Goal: Information Seeking & Learning: Learn about a topic

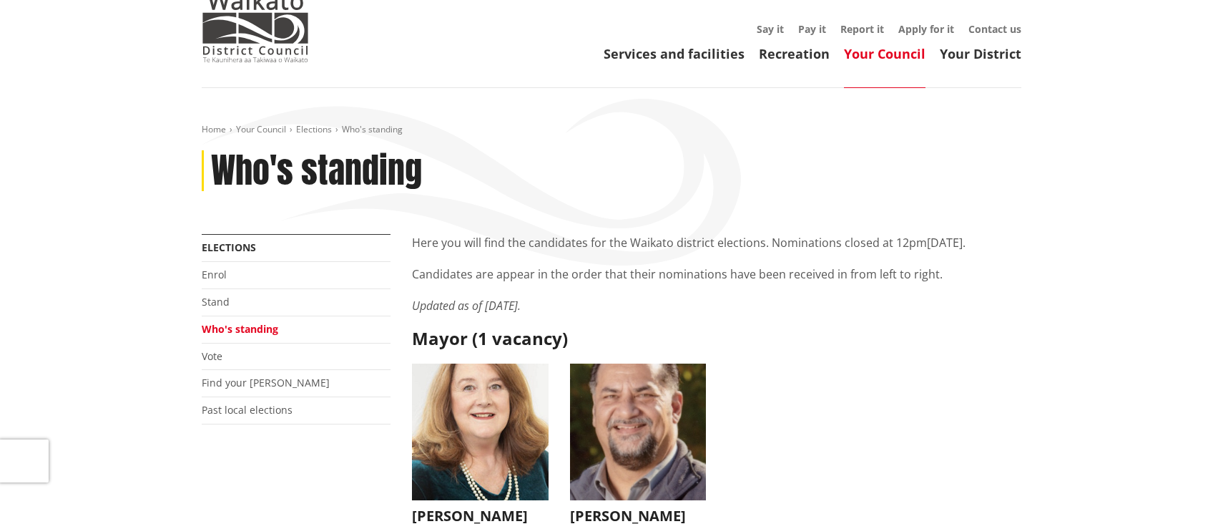
scroll to position [95, 0]
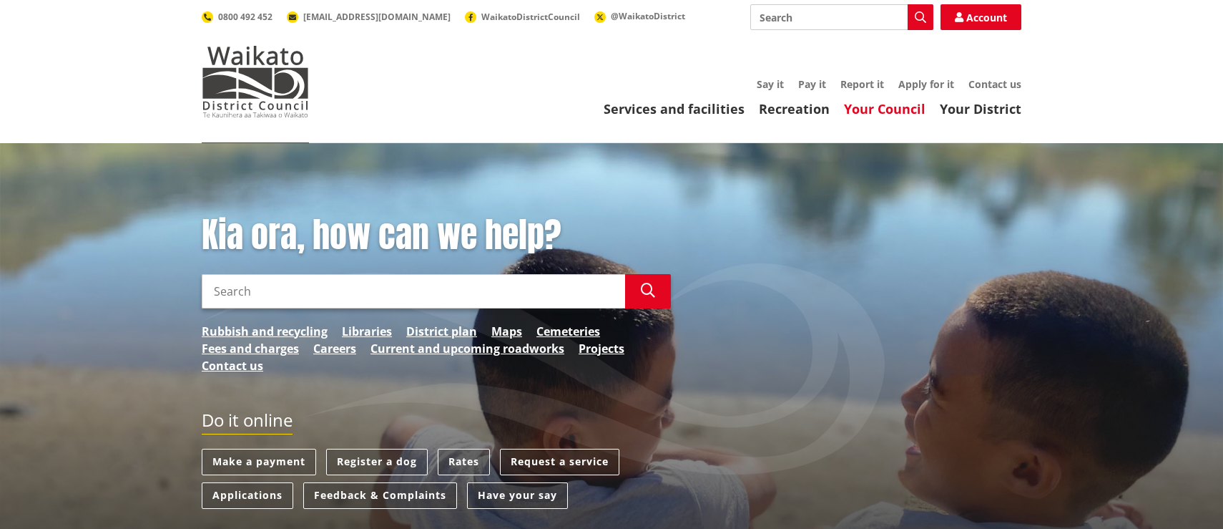
click at [896, 109] on link "Your Council" at bounding box center [885, 108] width 82 height 17
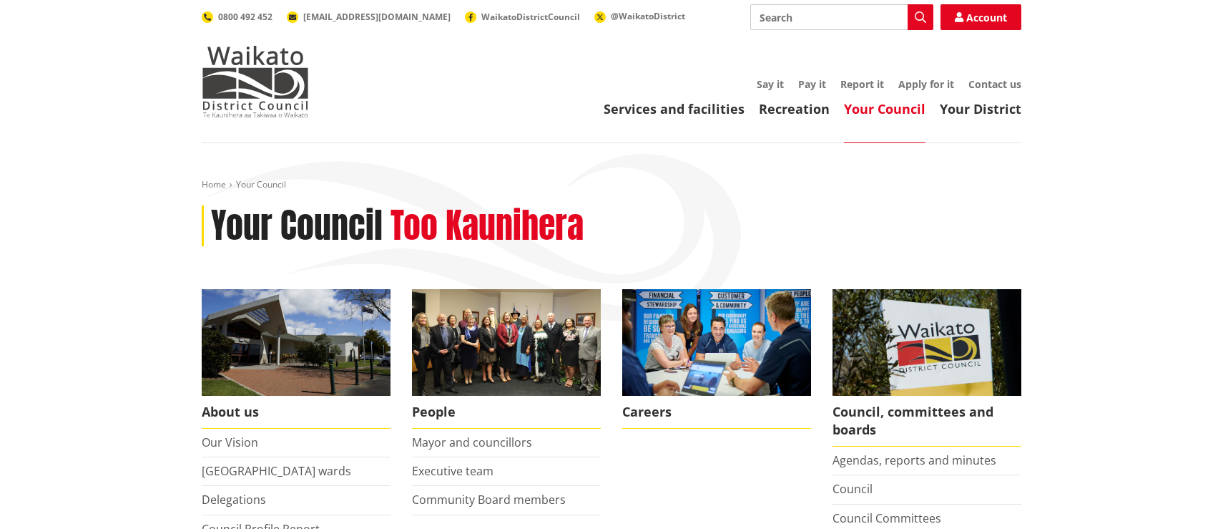
click at [783, 16] on input "Search" at bounding box center [841, 17] width 183 height 26
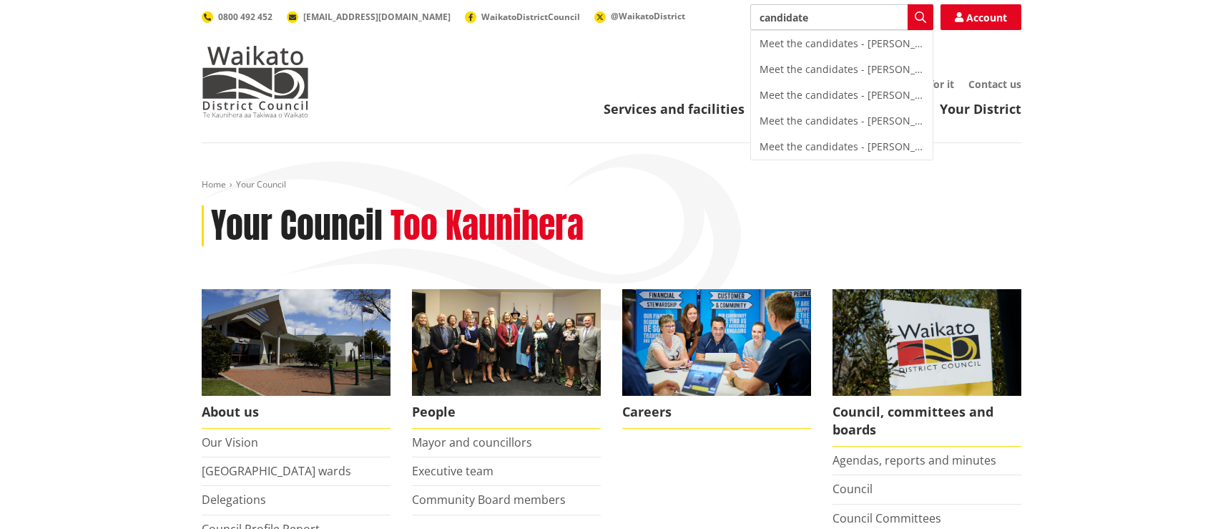
type input "candidates"
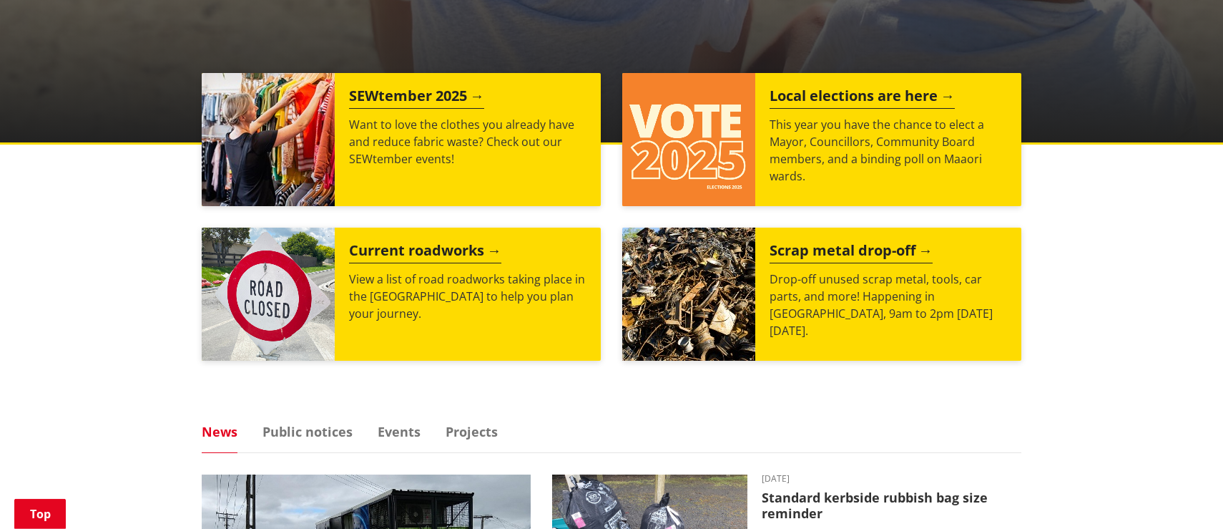
scroll to position [532, 0]
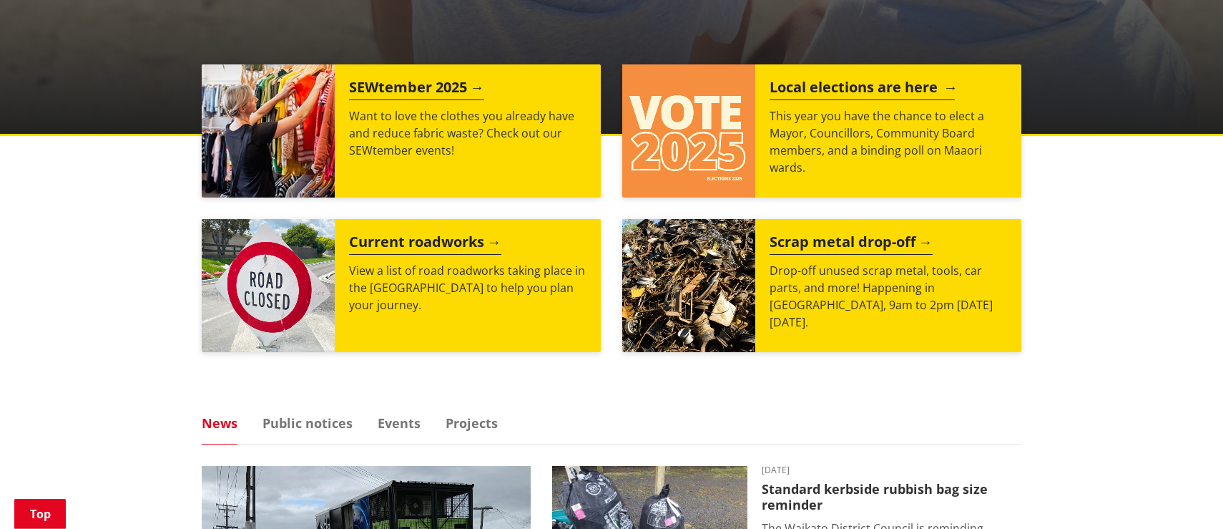
click at [846, 85] on h2 "Local elections are here" at bounding box center [862, 89] width 185 height 21
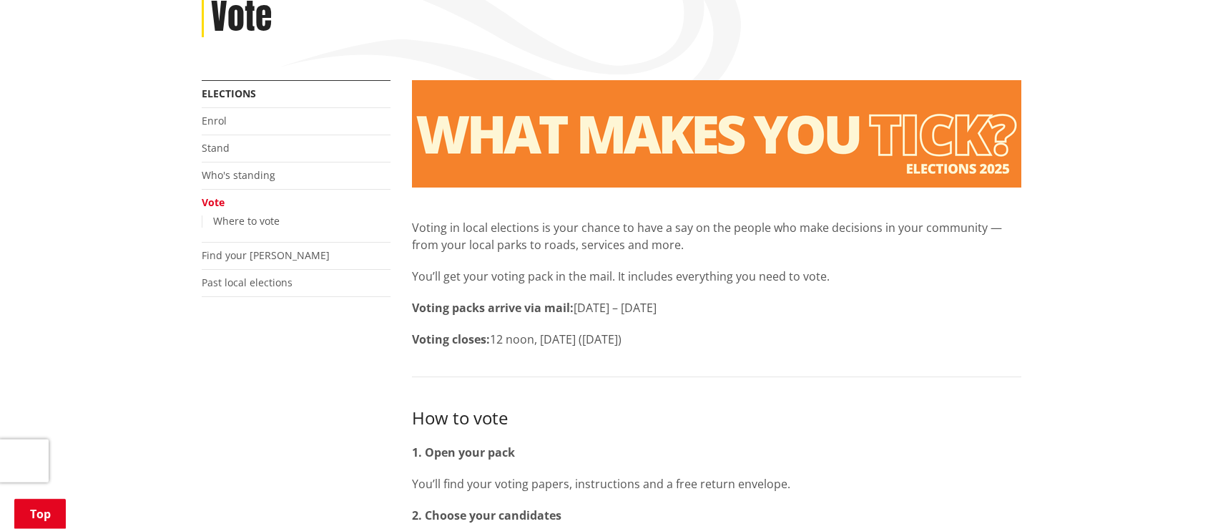
scroll to position [192, 0]
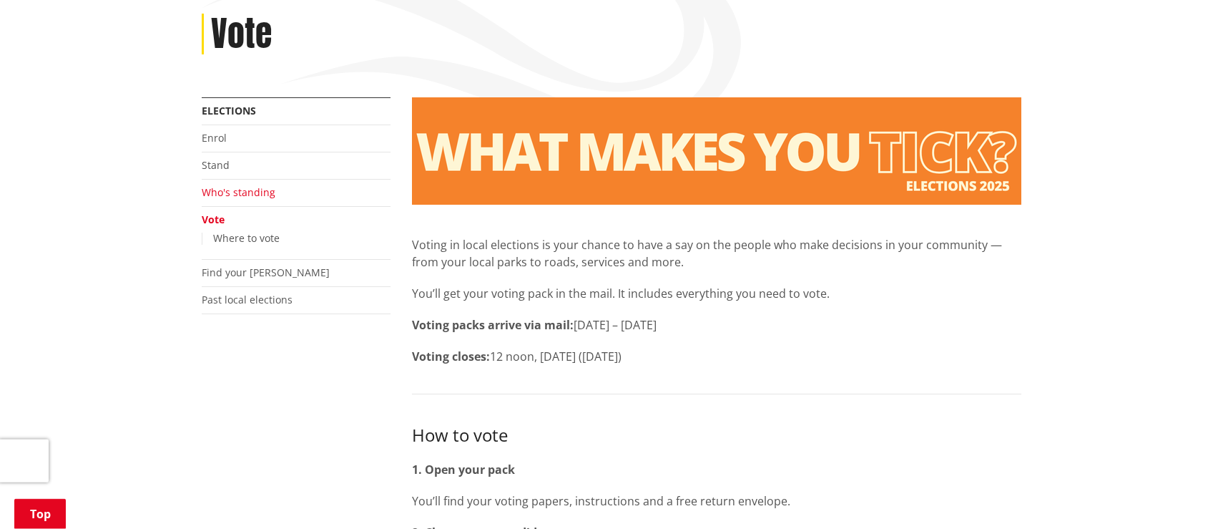
click at [258, 193] on link "Who's standing" at bounding box center [239, 192] width 74 height 14
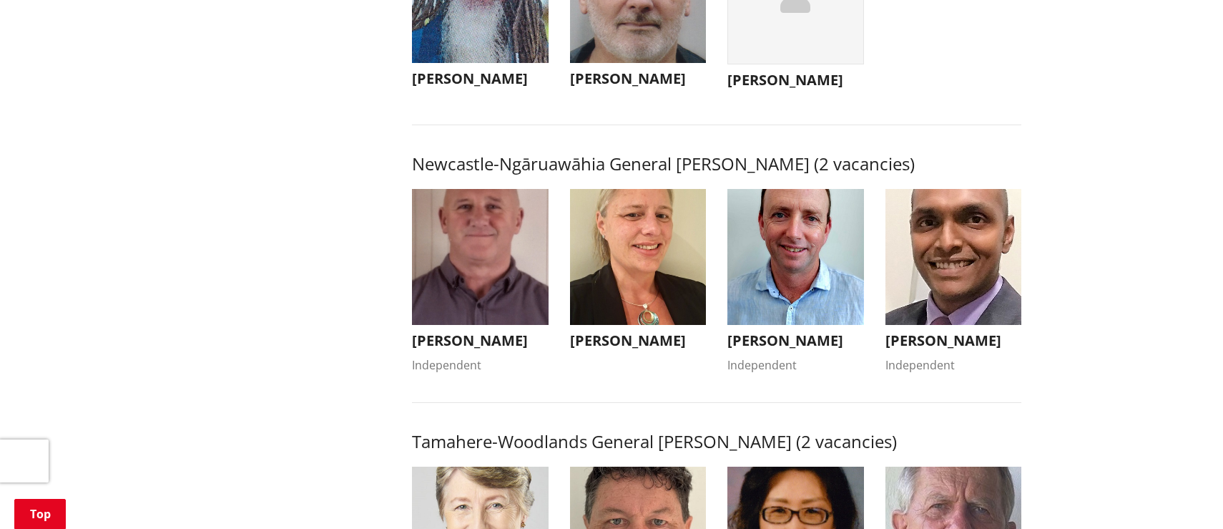
scroll to position [1090, 0]
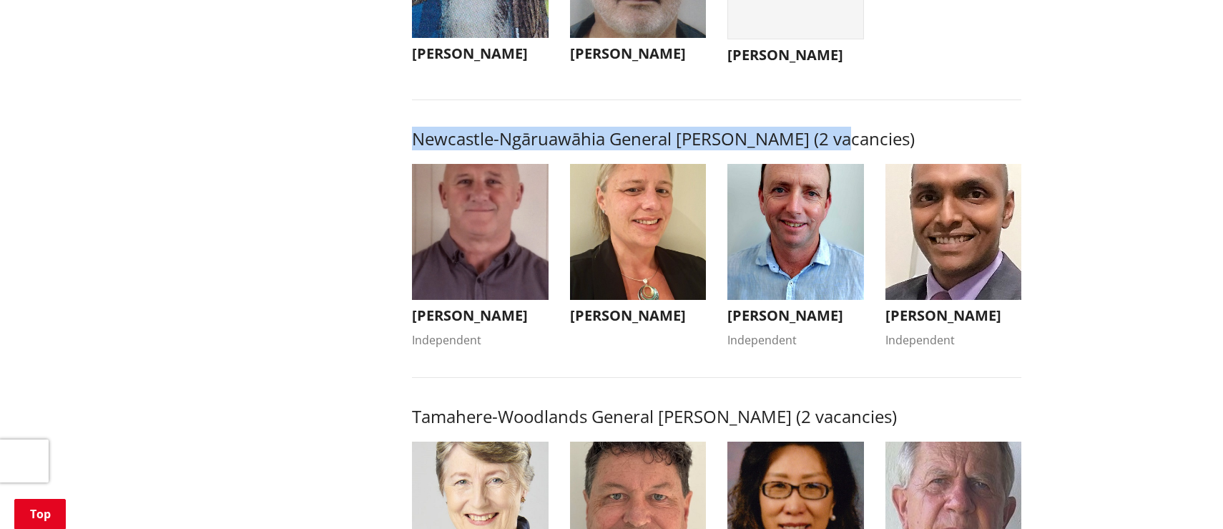
drag, startPoint x: 835, startPoint y: 157, endPoint x: 399, endPoint y: 162, distance: 435.7
copy h3 "Newcastle-Ngāruawāhia General [PERSON_NAME] (2 vacancies)"
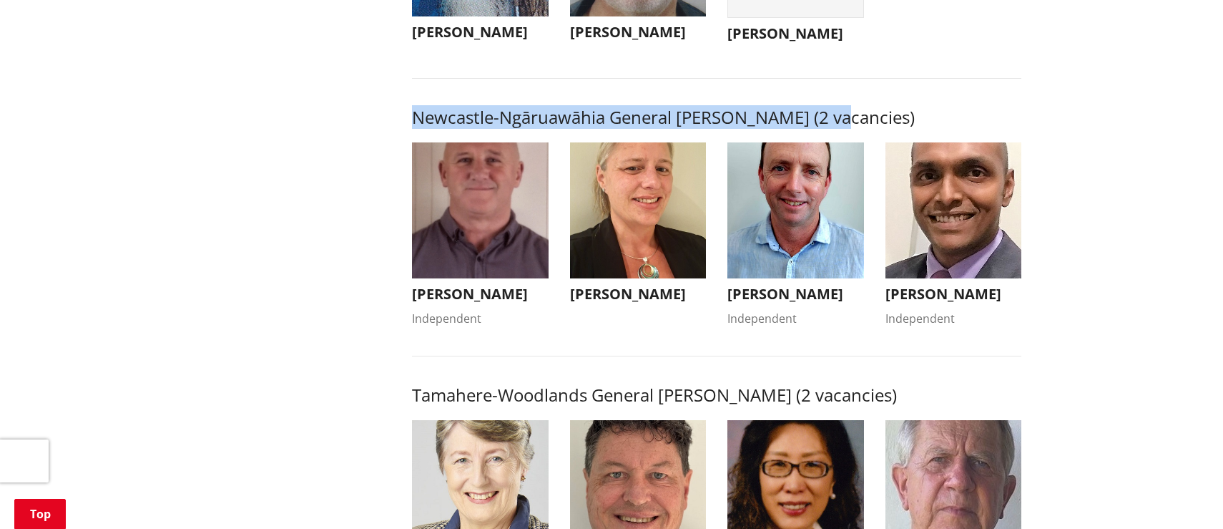
drag, startPoint x: 535, startPoint y: 311, endPoint x: 474, endPoint y: 307, distance: 61.0
click at [464, 303] on h3 "[PERSON_NAME]" at bounding box center [480, 293] width 137 height 17
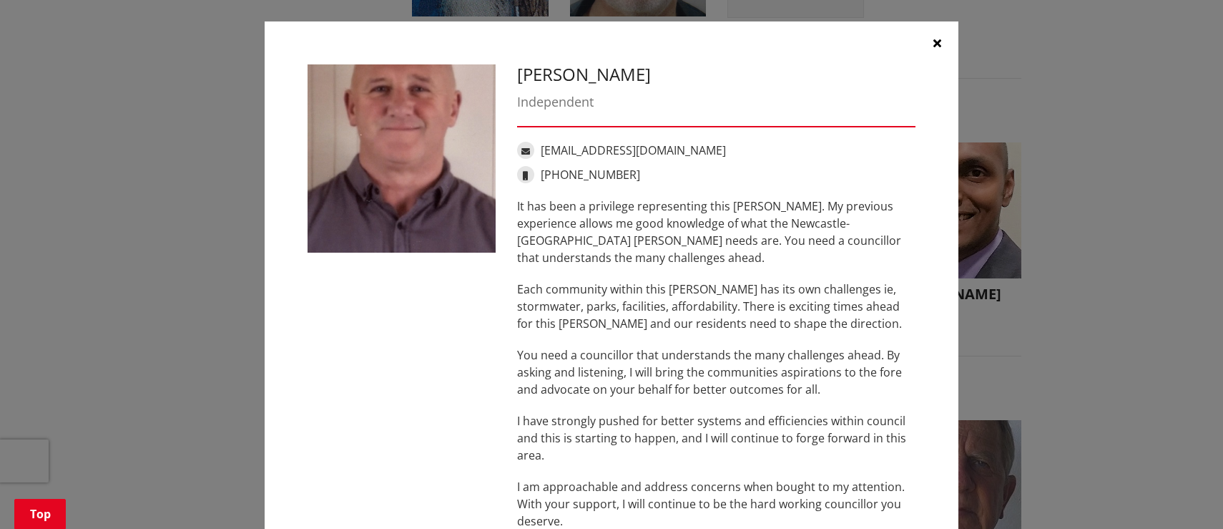
drag, startPoint x: 663, startPoint y: 77, endPoint x: 522, endPoint y: 79, distance: 141.7
click at [522, 79] on h3 "[PERSON_NAME]" at bounding box center [716, 74] width 398 height 21
copy h3 "[PERSON_NAME]"
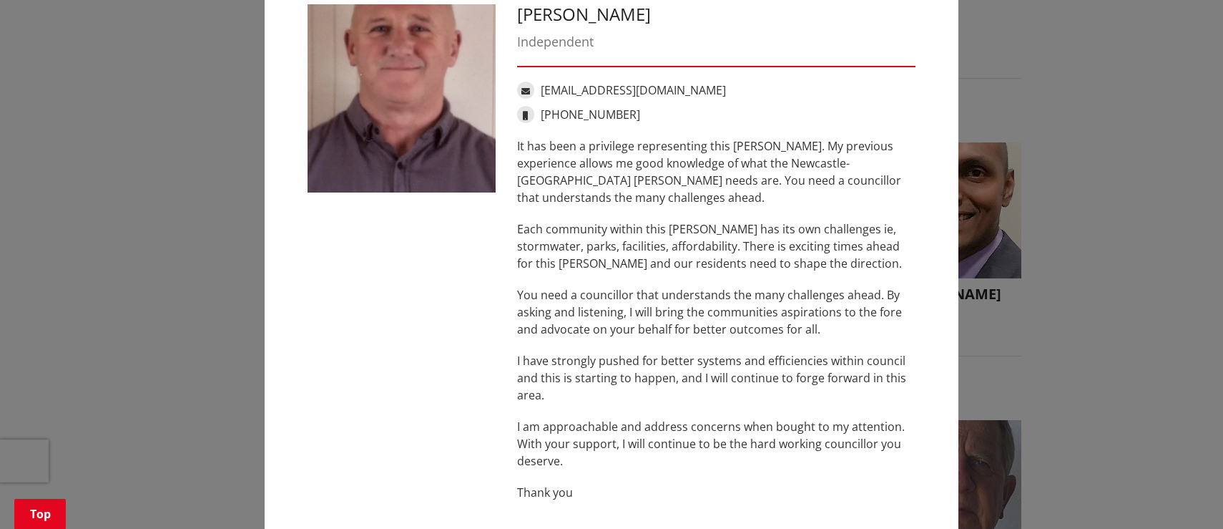
scroll to position [0, 0]
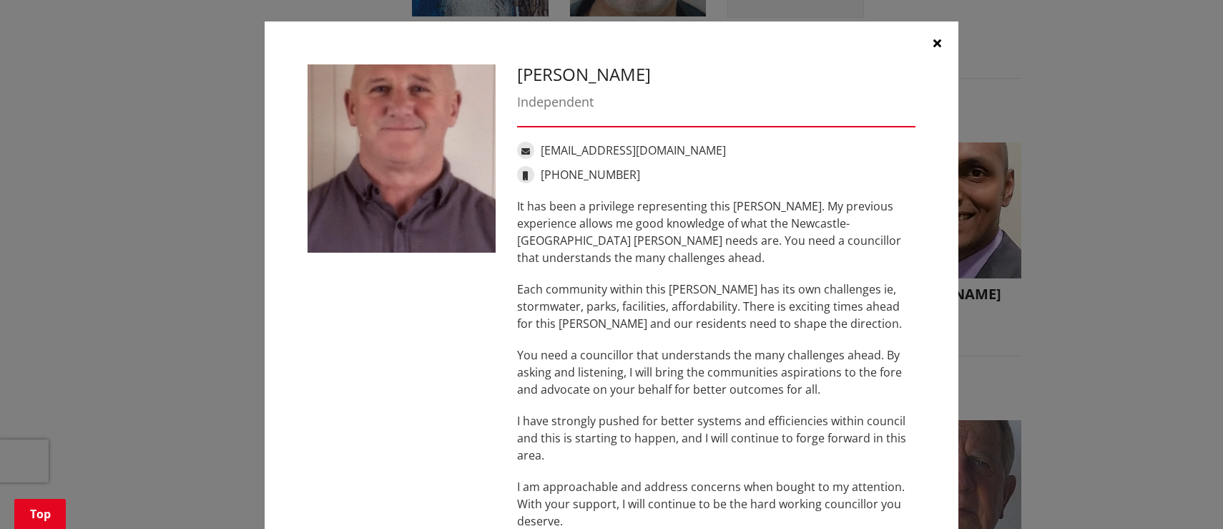
click at [936, 44] on icon "button" at bounding box center [938, 42] width 8 height 11
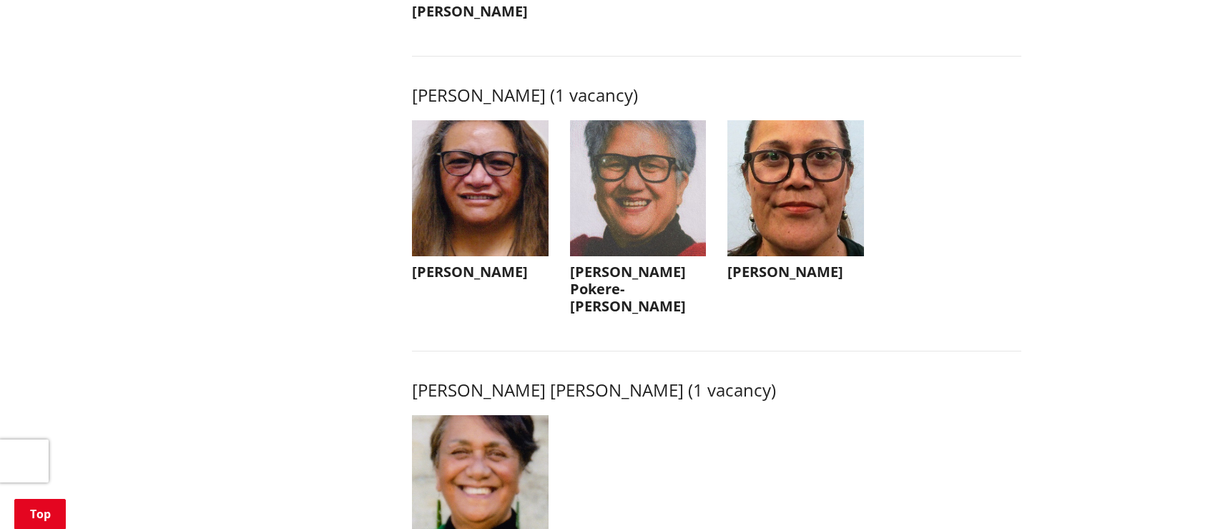
scroll to position [1881, 0]
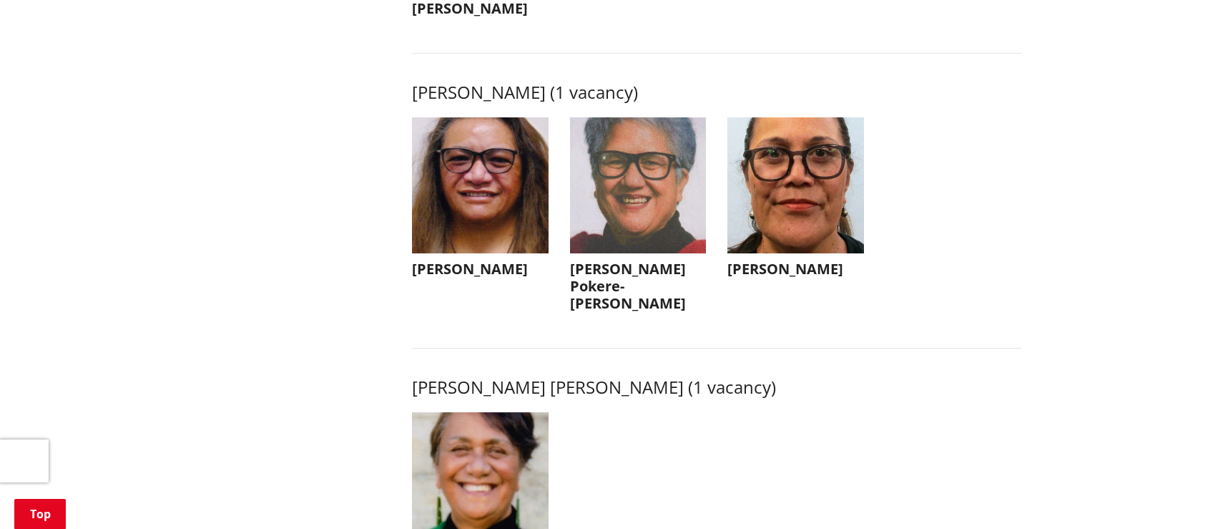
drag, startPoint x: 753, startPoint y: 111, endPoint x: 408, endPoint y: 107, distance: 345.6
copy h3 "[PERSON_NAME] (1 vacancy)"
click at [668, 320] on ul "Rosalie Ellis Rosalie Ellis Donna Pokere-Phillips Donna Pokere-Phillips beetit.…" at bounding box center [716, 229] width 631 height 224
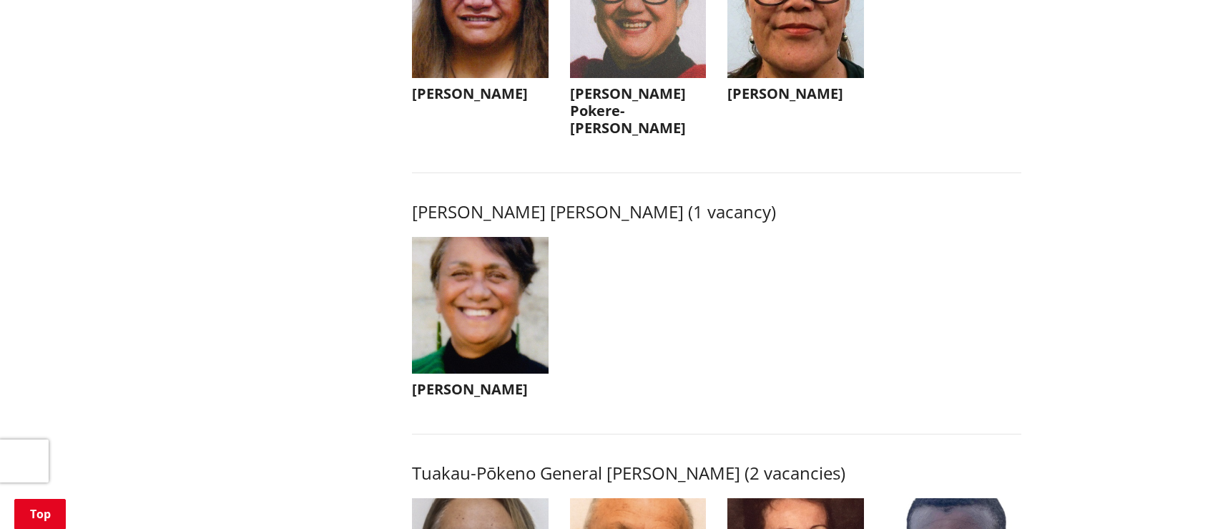
scroll to position [2041, 0]
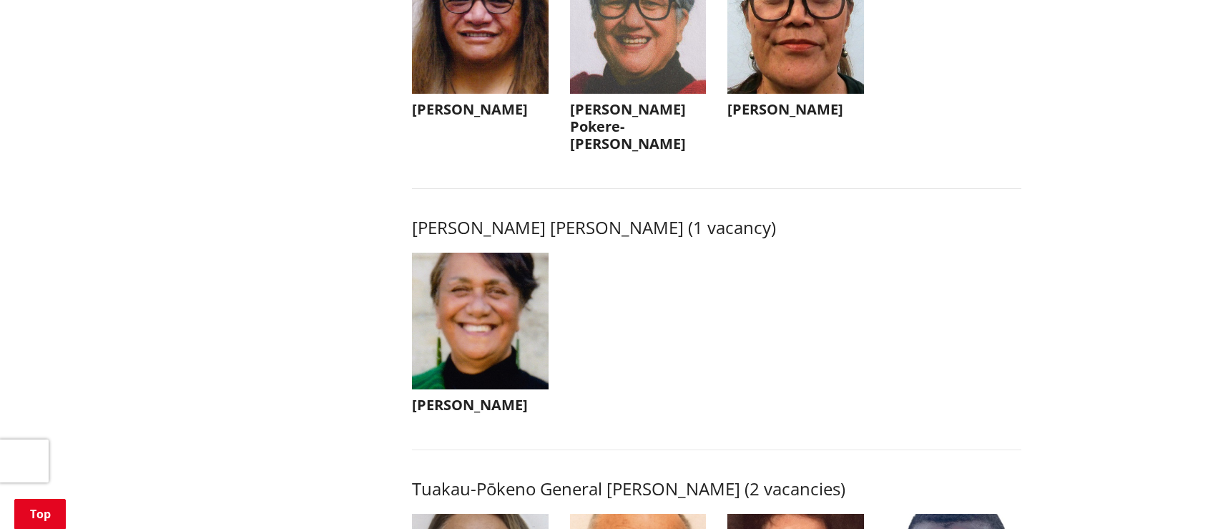
drag, startPoint x: 773, startPoint y: 227, endPoint x: 421, endPoint y: 218, distance: 351.4
copy h3 "[PERSON_NAME] [PERSON_NAME] (1 vacancy)"
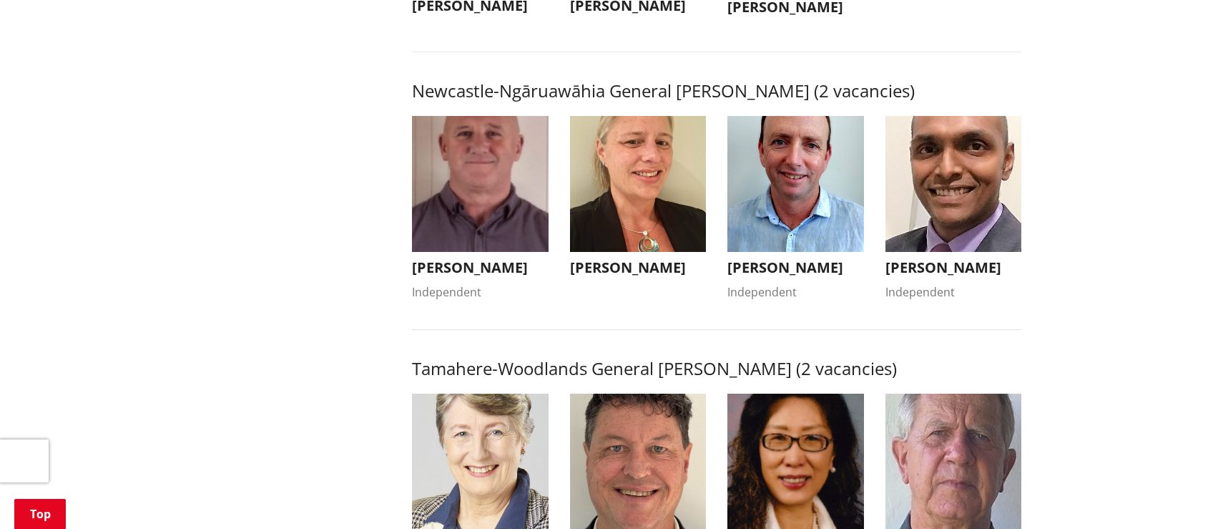
scroll to position [1132, 0]
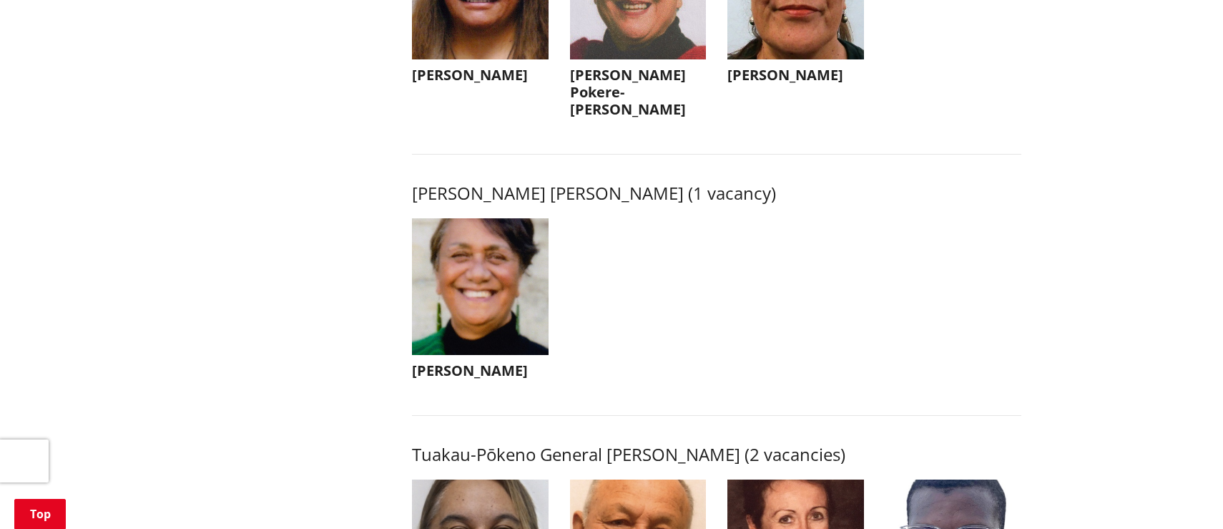
click at [656, 132] on ul "Rosalie Ellis Rosalie Ellis Donna Pokere-Phillips Donna Pokere-Phillips beetit.…" at bounding box center [716, 35] width 631 height 224
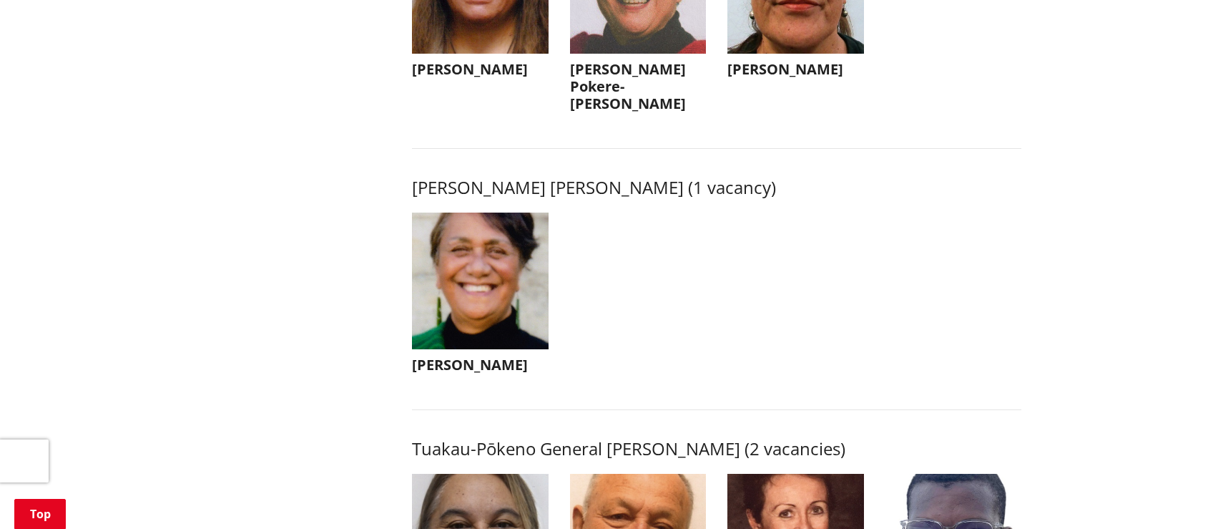
scroll to position [2094, 0]
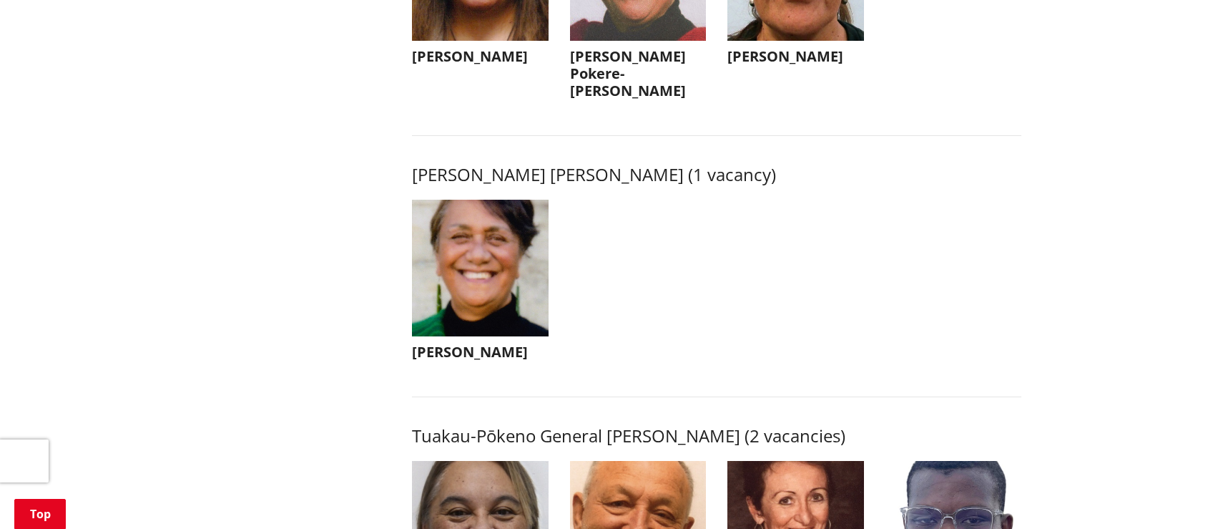
drag, startPoint x: 627, startPoint y: 94, endPoint x: 564, endPoint y: 78, distance: 64.4
click at [564, 78] on li "Donna Pokere-Phillips Donna Pokere-Phillips beetit.solutions@gmail.com Tainui, …" at bounding box center [638, 6] width 158 height 202
drag, startPoint x: 632, startPoint y: 92, endPoint x: 568, endPoint y: 84, distance: 64.8
click at [568, 84] on li "Donna Pokere-Phillips Donna Pokere-Phillips beetit.solutions@gmail.com Tainui, …" at bounding box center [638, 6] width 158 height 202
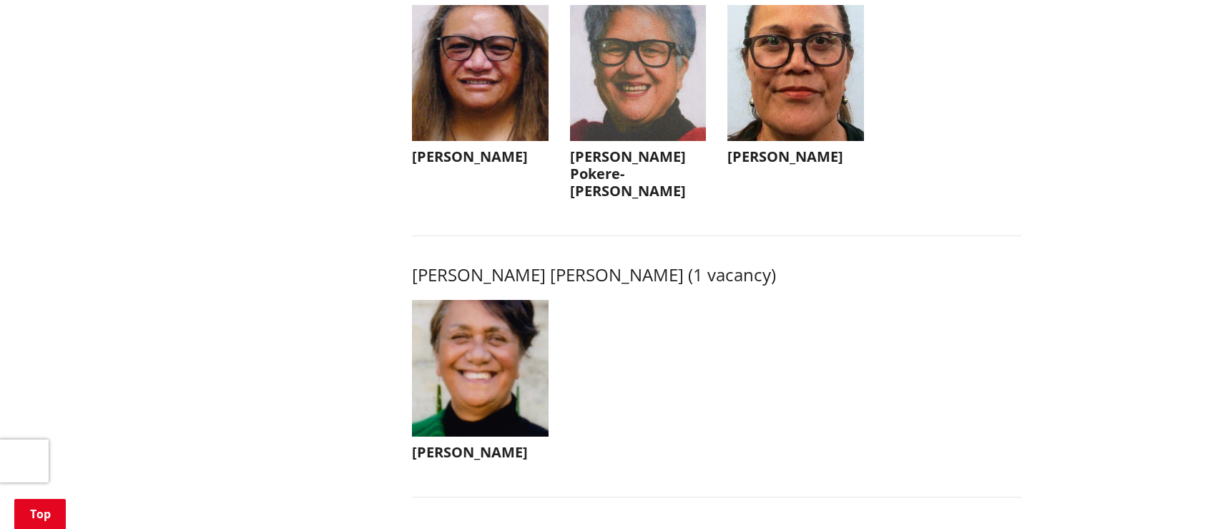
scroll to position [1987, 0]
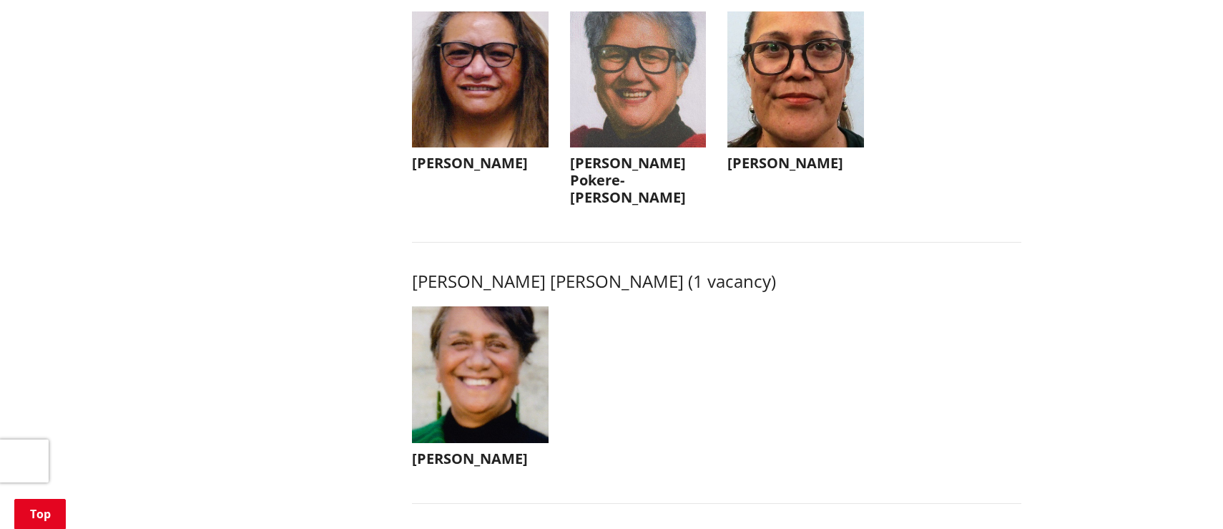
click at [644, 222] on ul "Rosalie Ellis Rosalie Ellis Donna Pokere-Phillips Donna Pokere-Phillips beetit.…" at bounding box center [716, 123] width 631 height 224
drag, startPoint x: 626, startPoint y: 195, endPoint x: 553, endPoint y: 175, distance: 75.9
click at [553, 175] on ul "Rosalie Ellis Rosalie Ellis Donna Pokere-Phillips Donna Pokere-Phillips beetit.…" at bounding box center [716, 123] width 631 height 224
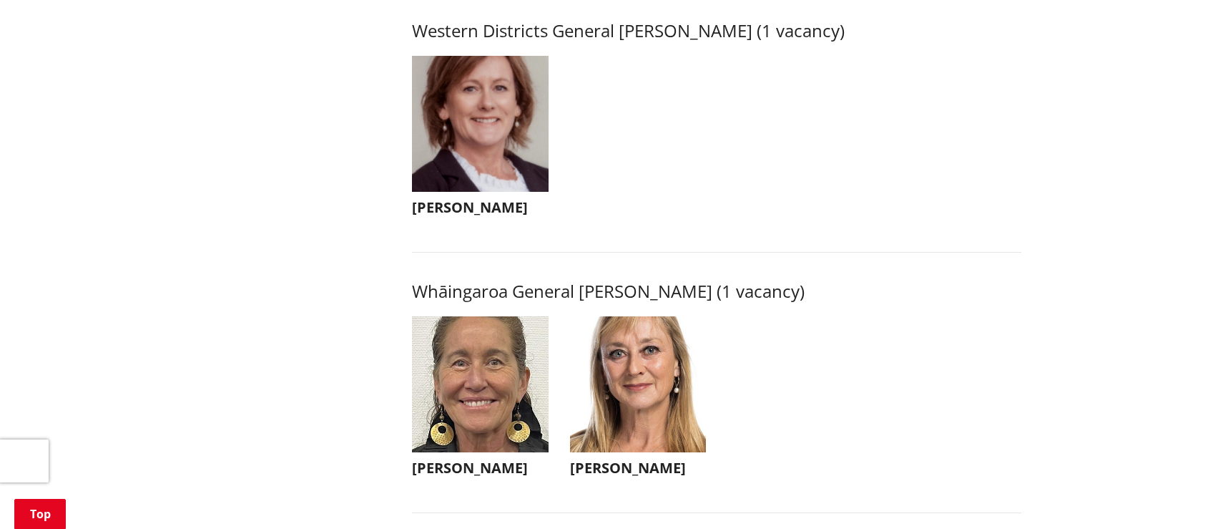
scroll to position [3206, 0]
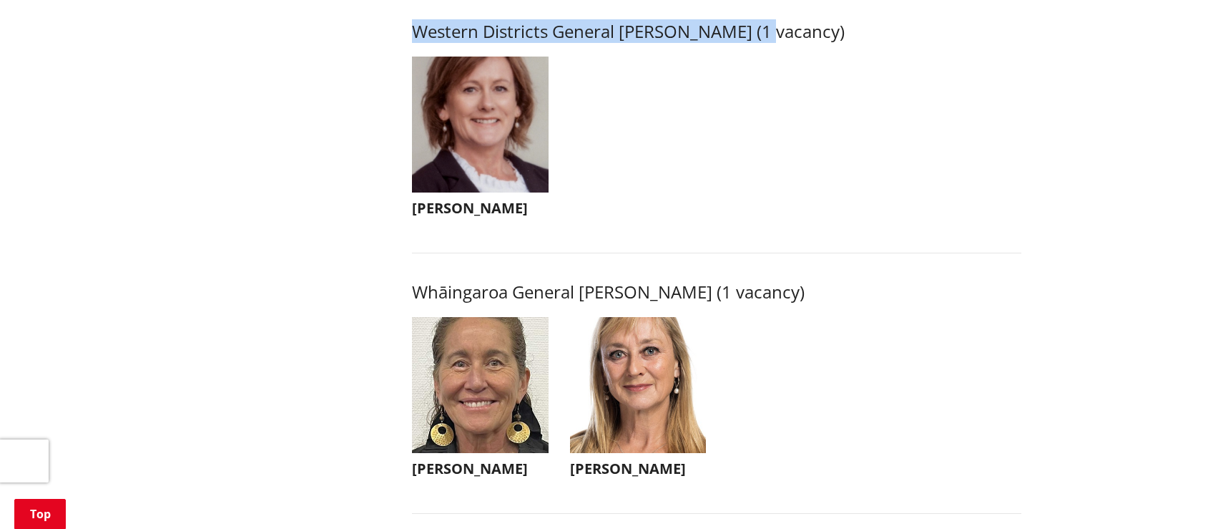
drag, startPoint x: 762, startPoint y: 50, endPoint x: 407, endPoint y: 57, distance: 354.9
copy h3 "Western Districts General [PERSON_NAME] (1 vacancy)"
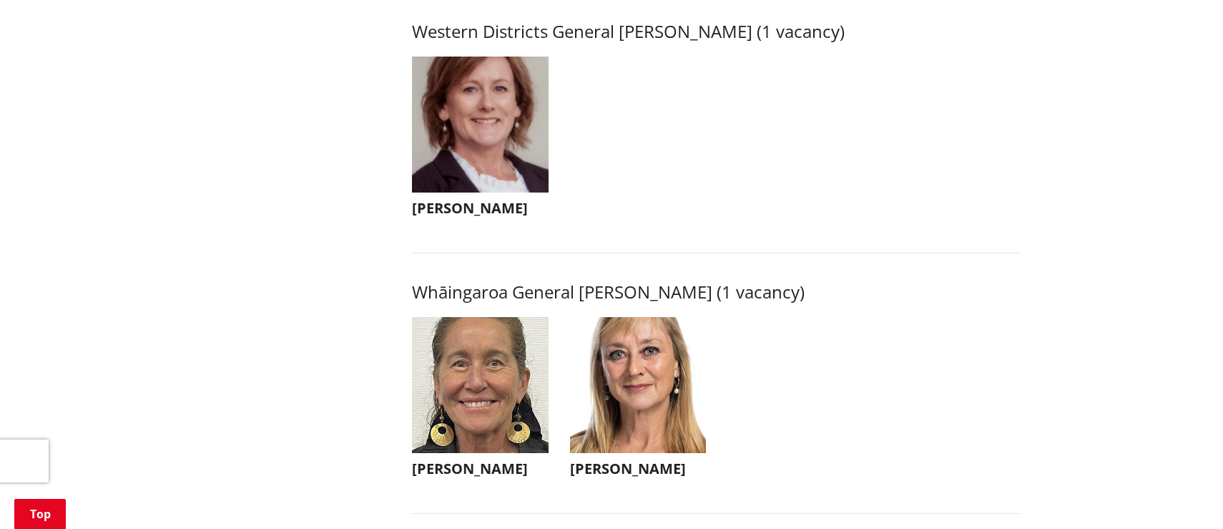
drag, startPoint x: 853, startPoint y: 162, endPoint x: 853, endPoint y: 180, distance: 18.6
click at [853, 162] on ul "Carolyn Eyre Carolyn Eyre caroeyre05@gmail.com +64 21 594 747 Driven to be the …" at bounding box center [716, 152] width 631 height 190
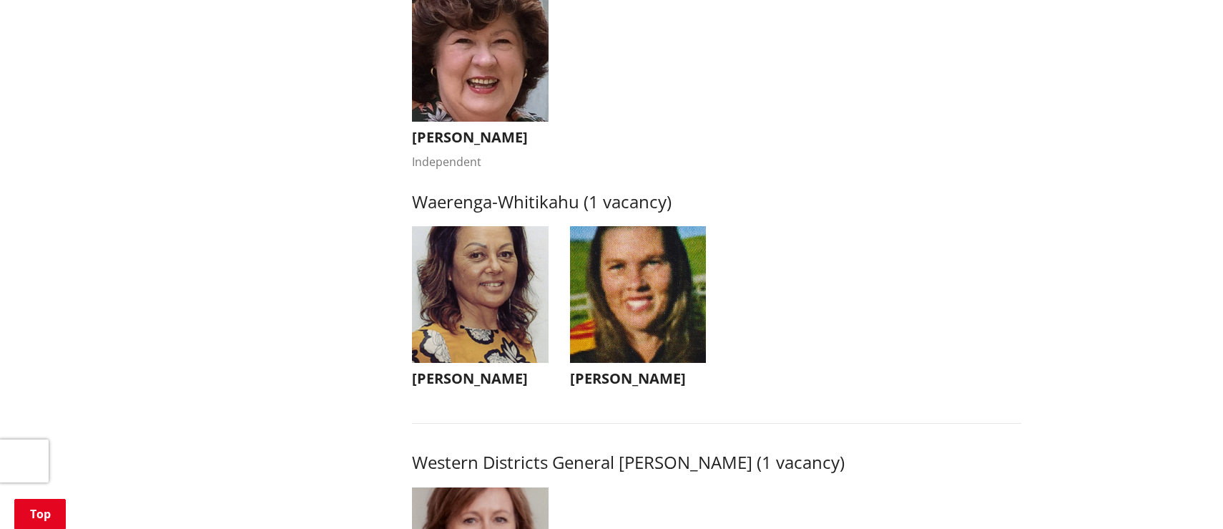
scroll to position [2756, 0]
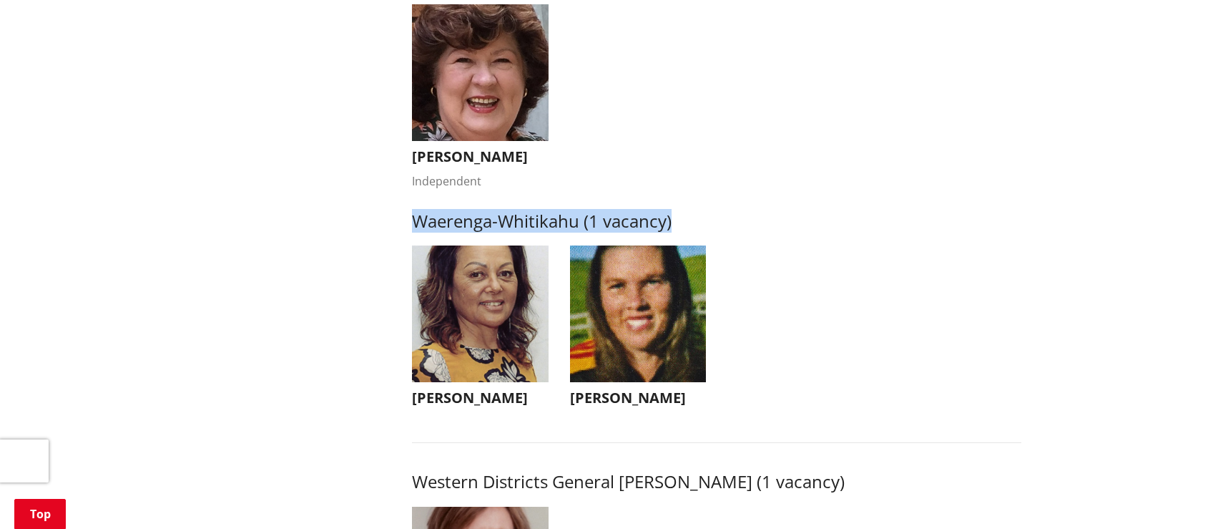
drag, startPoint x: 677, startPoint y: 238, endPoint x: 415, endPoint y: 232, distance: 261.9
copy h3 "Waerenga-Whitikahu (1 vacancy)"
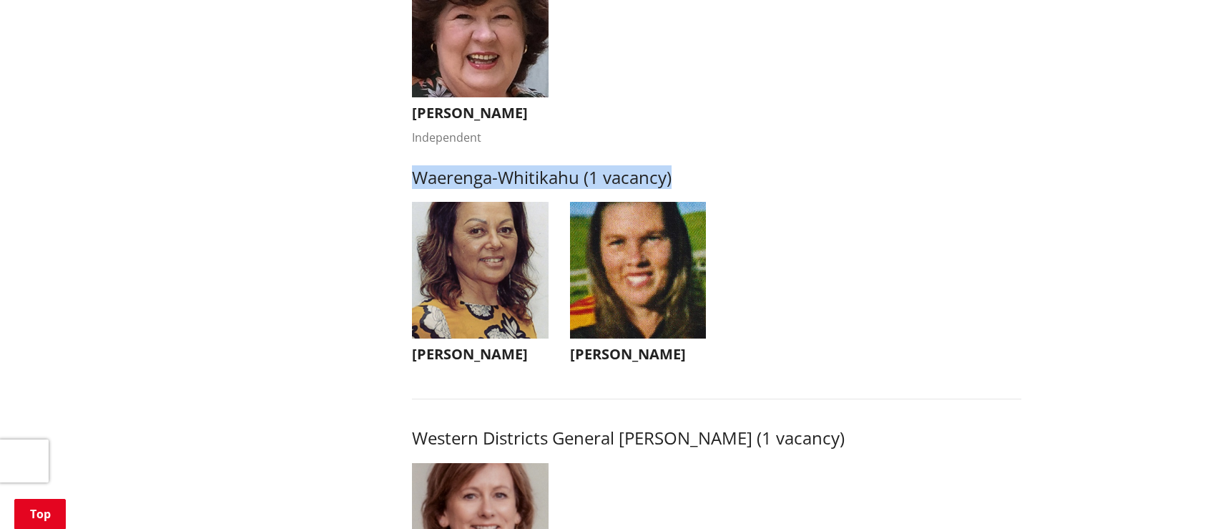
scroll to position [2807, 0]
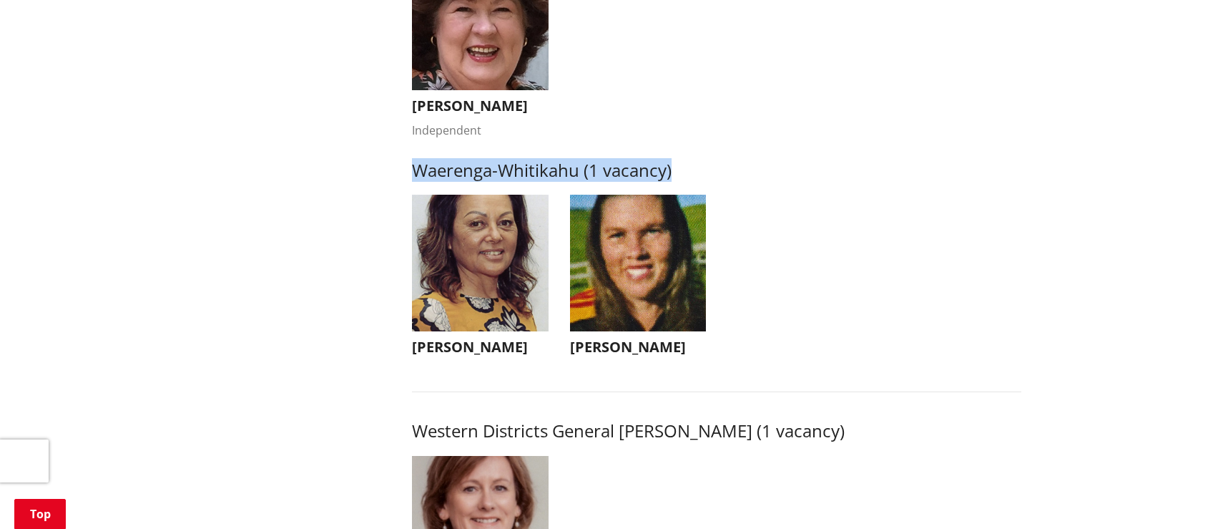
drag, startPoint x: 679, startPoint y: 362, endPoint x: 576, endPoint y: 359, distance: 103.1
click at [574, 356] on h3 "[PERSON_NAME]" at bounding box center [638, 346] width 137 height 17
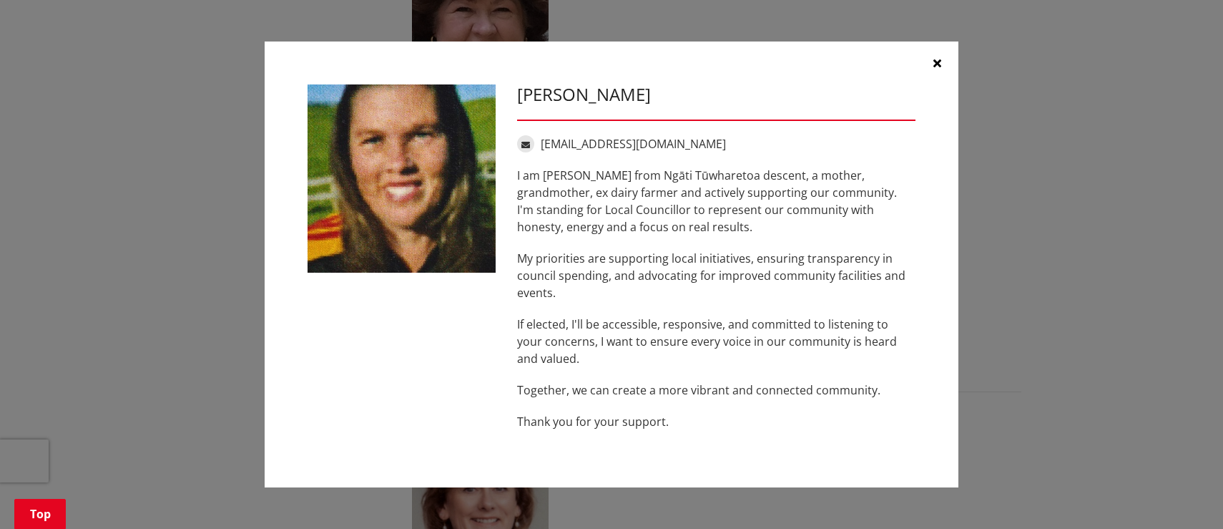
drag, startPoint x: 657, startPoint y: 98, endPoint x: 522, endPoint y: 98, distance: 135.2
click at [522, 98] on h3 "[PERSON_NAME]" at bounding box center [716, 94] width 398 height 21
copy h3 "[PERSON_NAME]"
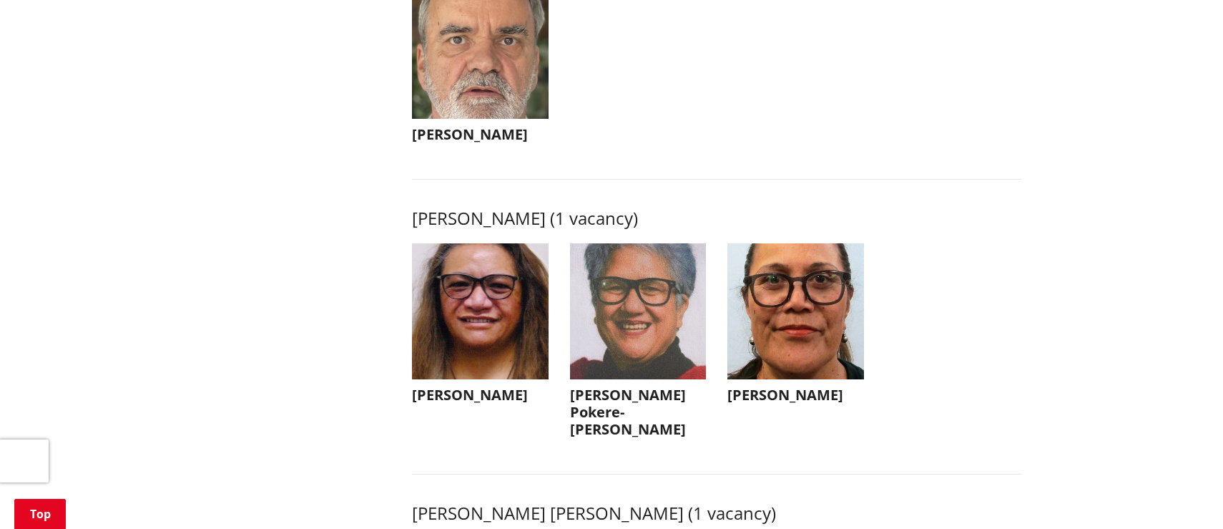
scroll to position [1863, 0]
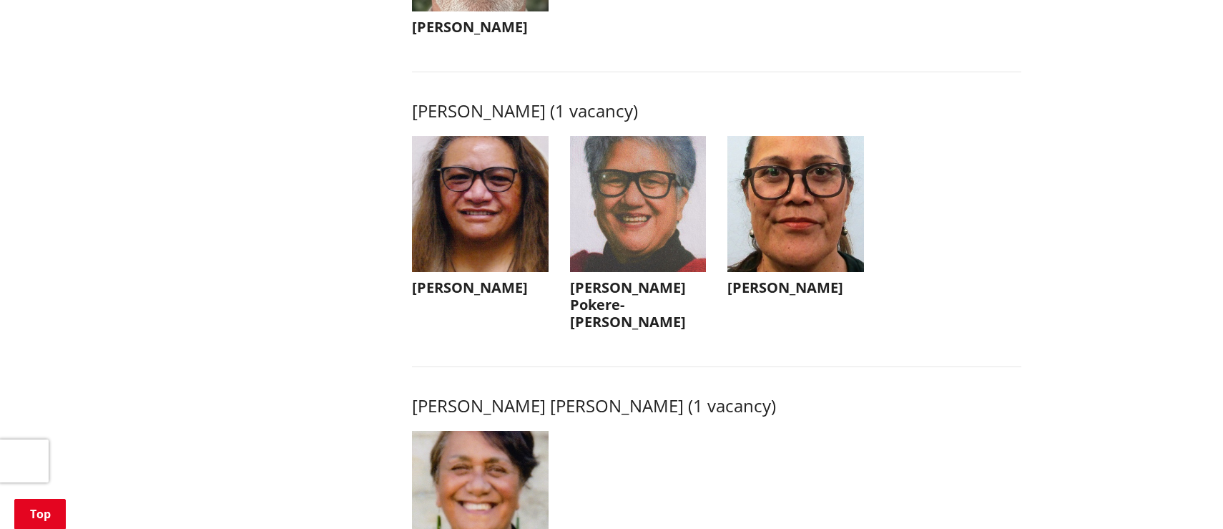
click at [620, 303] on h3 "[PERSON_NAME] Pokere-[PERSON_NAME]" at bounding box center [638, 305] width 137 height 52
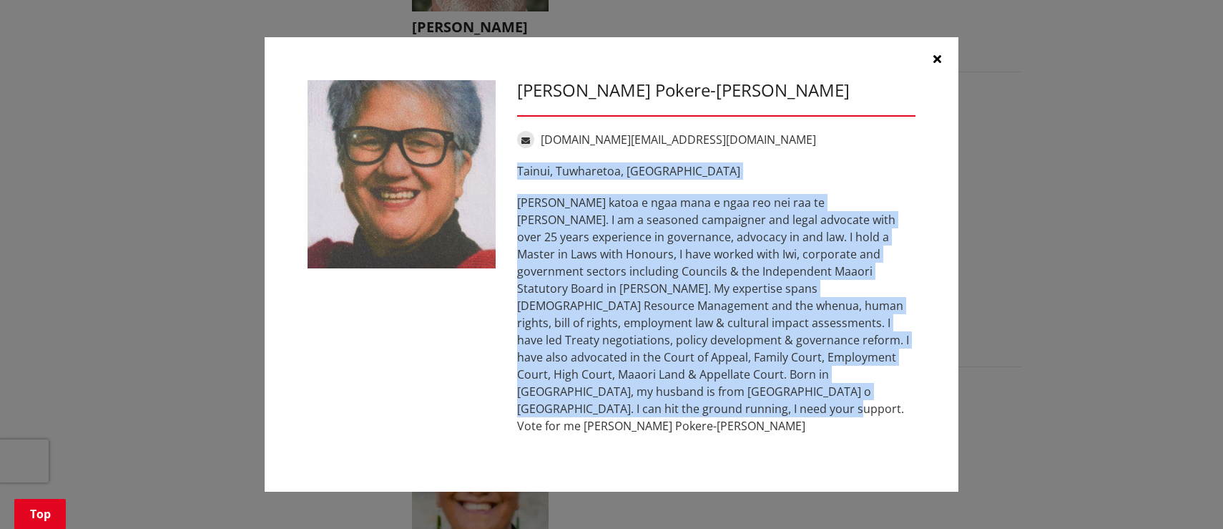
drag, startPoint x: 755, startPoint y: 410, endPoint x: 508, endPoint y: 192, distance: 330.0
click at [508, 192] on div "[PERSON_NAME] Pokere-[PERSON_NAME] [DOMAIN_NAME][EMAIL_ADDRESS][DOMAIN_NAME] [G…" at bounding box center [716, 264] width 420 height 368
copy div "Tainui, Tuwharetoa, Taranaki Teenaa koutou katoa e ngaa mana e [PERSON_NAME] ne…"
drag, startPoint x: 934, startPoint y: 74, endPoint x: 902, endPoint y: 63, distance: 33.5
click at [934, 64] on icon "button" at bounding box center [938, 58] width 8 height 11
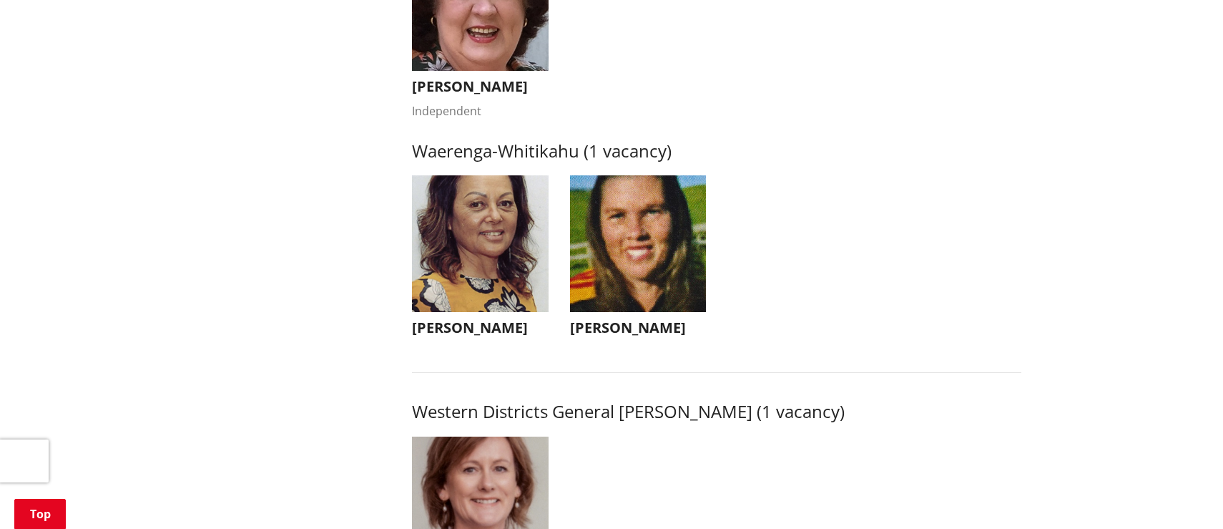
scroll to position [2834, 0]
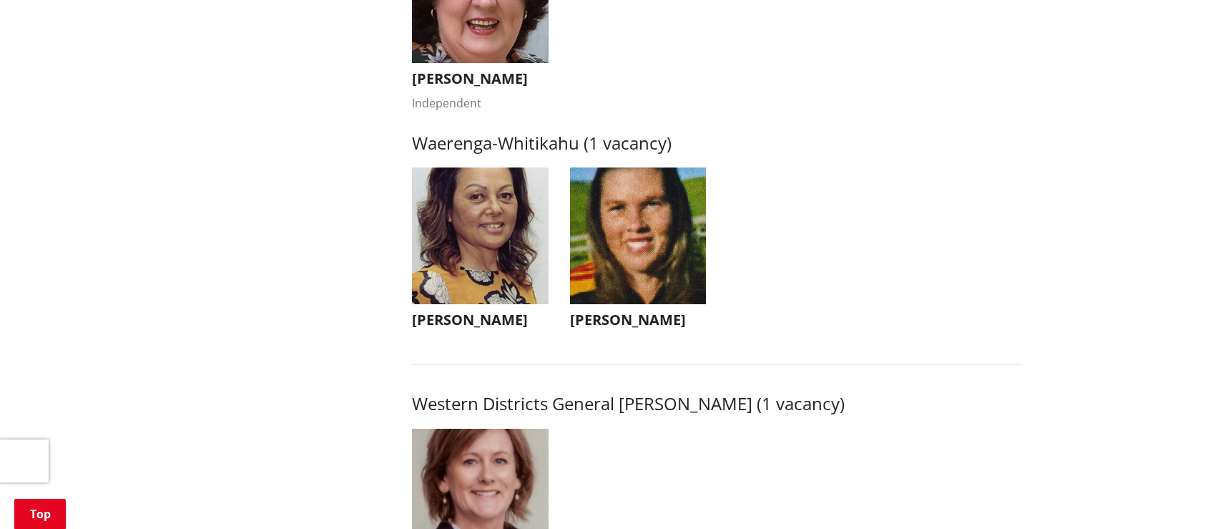
click at [644, 304] on img "button" at bounding box center [638, 235] width 137 height 137
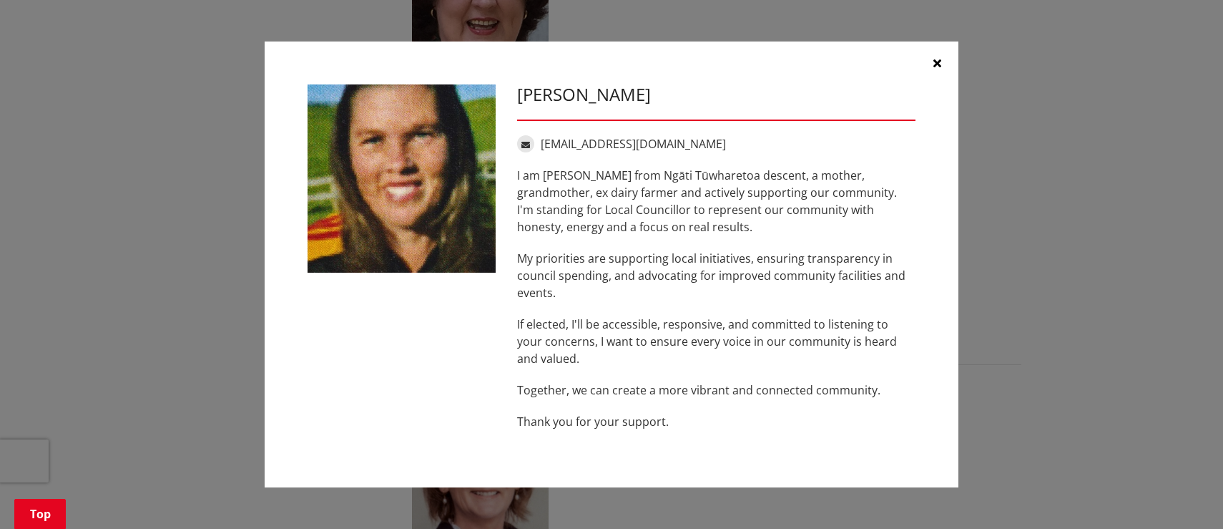
drag, startPoint x: 882, startPoint y: 392, endPoint x: 515, endPoint y: 176, distance: 425.9
click at [515, 176] on div "[PERSON_NAME] [EMAIL_ADDRESS][DOMAIN_NAME] I am [PERSON_NAME] from Ngāti Tūwhar…" at bounding box center [716, 264] width 420 height 360
copy div "I am [PERSON_NAME] from Ngāti Tūwharetoa descent, a mother, grandmother, ex dai…"
